Goal: Book appointment/travel/reservation

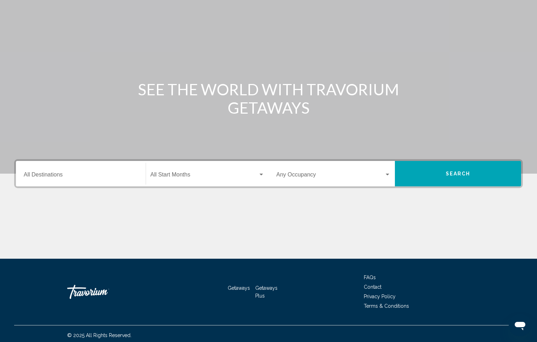
scroll to position [41, 0]
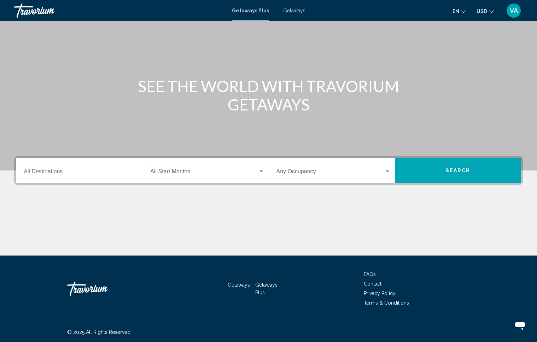
click at [78, 173] on input "Destination All Destinations" at bounding box center [81, 173] width 114 height 6
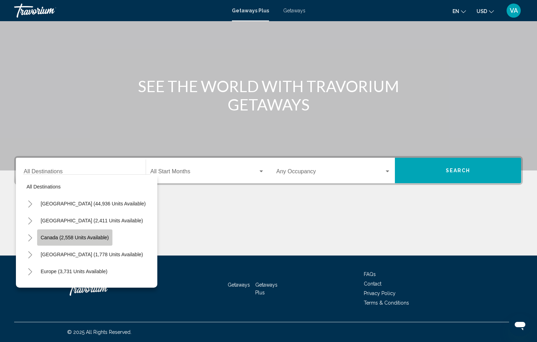
click at [105, 241] on button "Canada (2,558 units available)" at bounding box center [74, 238] width 75 height 16
type input "**********"
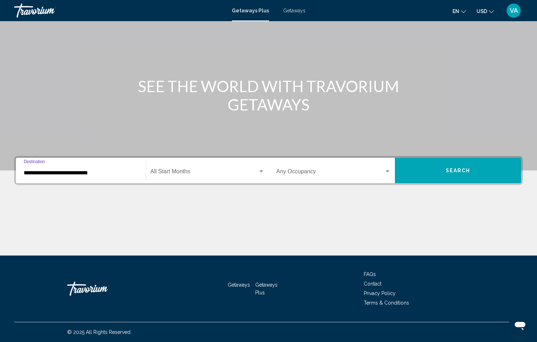
click at [186, 173] on span "Search widget" at bounding box center [203, 173] width 107 height 6
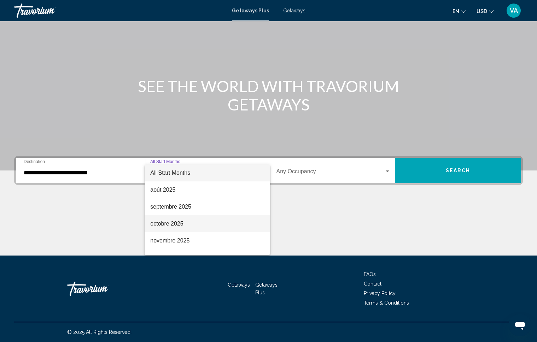
click at [178, 223] on span "octobre 2025" at bounding box center [207, 223] width 114 height 17
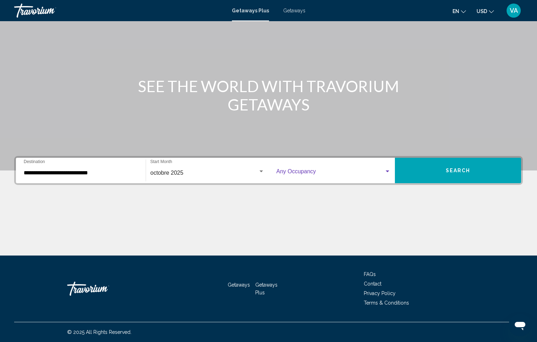
click at [316, 174] on span "Search widget" at bounding box center [330, 173] width 108 height 6
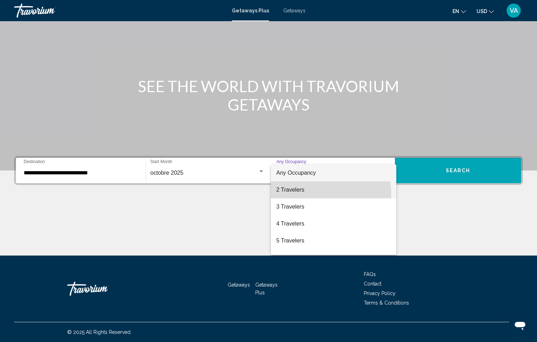
click at [303, 196] on span "2 Travelers" at bounding box center [333, 190] width 114 height 17
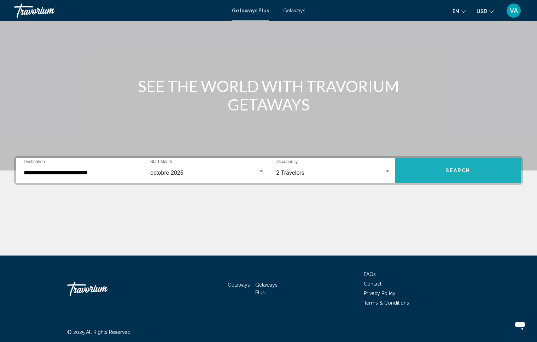
click at [432, 171] on button "Search" at bounding box center [458, 170] width 126 height 25
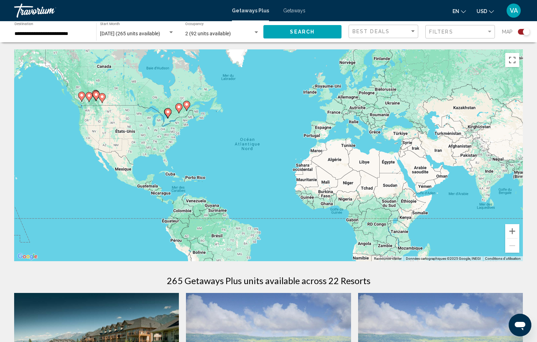
click at [82, 96] on image "Main content" at bounding box center [81, 95] width 4 height 4
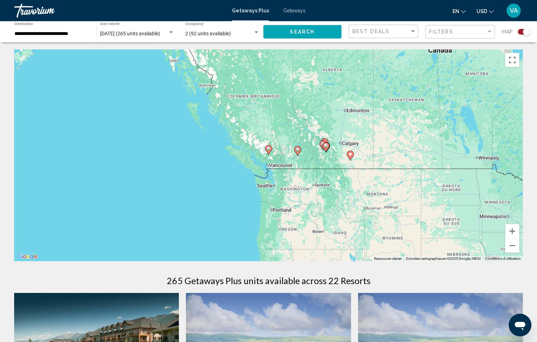
click at [271, 152] on gmp-advanced-marker "Main content" at bounding box center [268, 150] width 7 height 11
type input "**********"
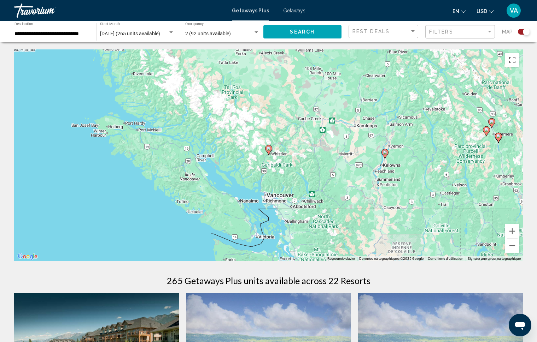
click at [384, 152] on image "Main content" at bounding box center [385, 152] width 4 height 4
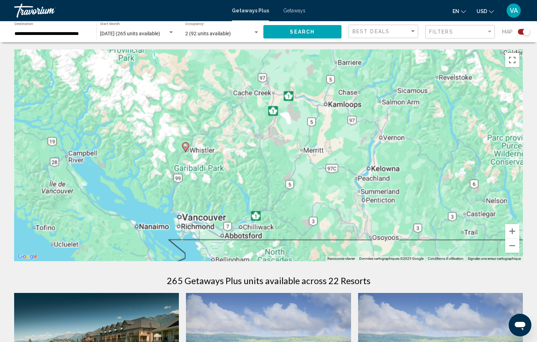
click at [384, 152] on div "Pour naviguer, utilisez les touches fléchées. Pour activer le glissement du mar…" at bounding box center [268, 155] width 508 height 212
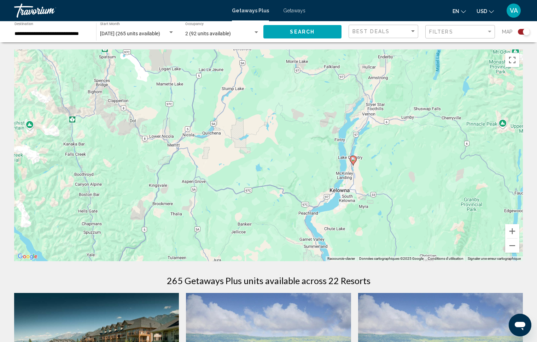
click at [353, 162] on icon "Main content" at bounding box center [352, 160] width 6 height 9
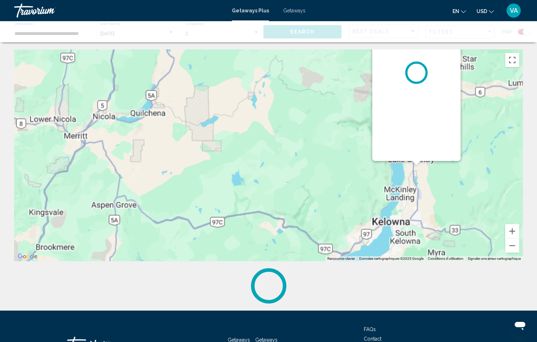
click at [353, 162] on div "Main content" at bounding box center [268, 155] width 508 height 212
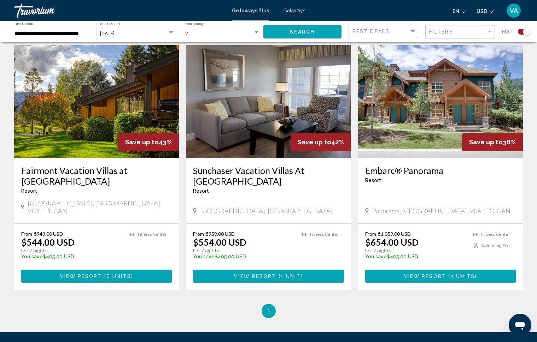
scroll to position [770, 0]
